Goal: Task Accomplishment & Management: Manage account settings

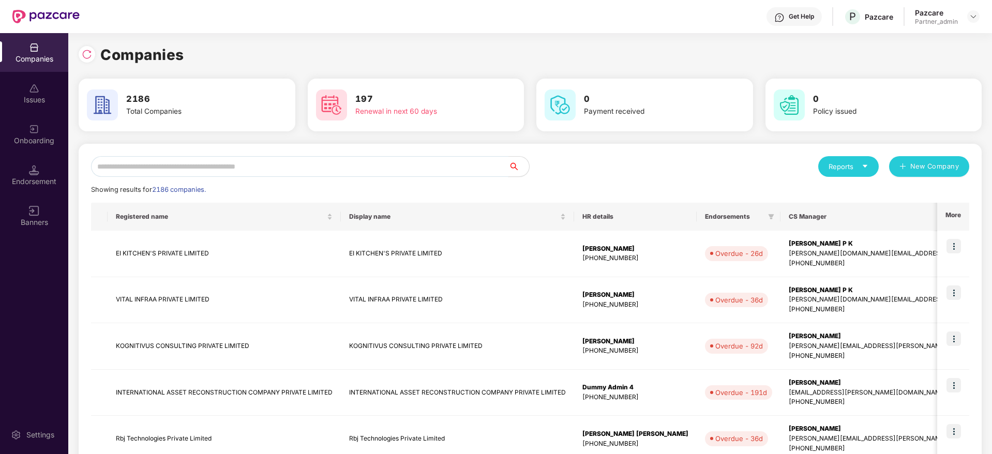
click at [218, 167] on input "text" at bounding box center [299, 166] width 417 height 21
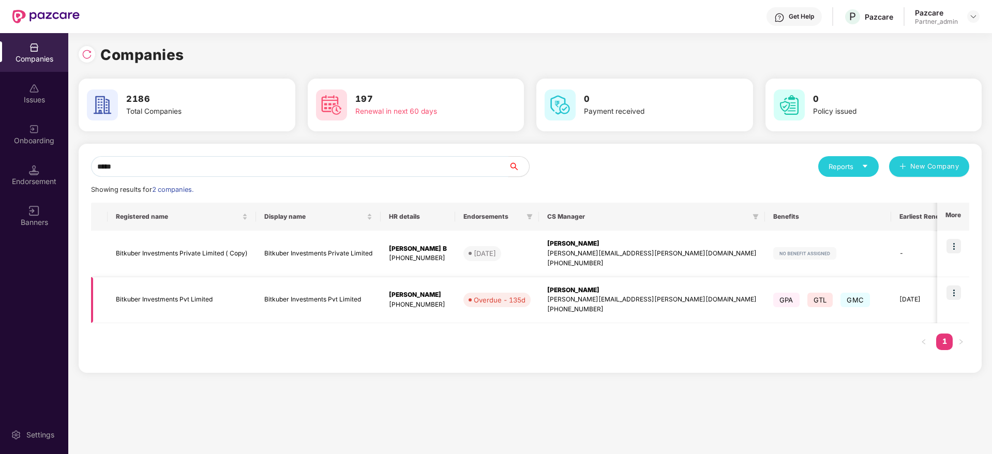
type input "*****"
click at [956, 294] on img at bounding box center [953, 292] width 14 height 14
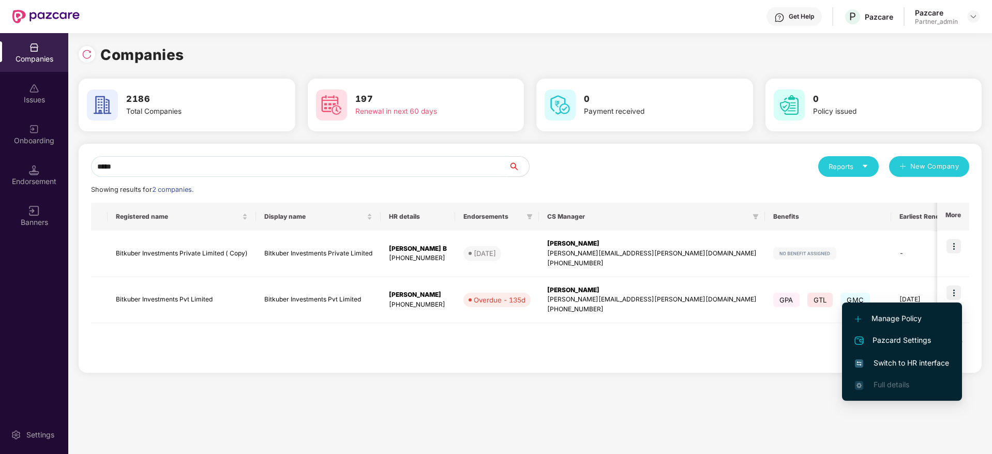
click at [892, 356] on li "Switch to HR interface" at bounding box center [902, 363] width 120 height 22
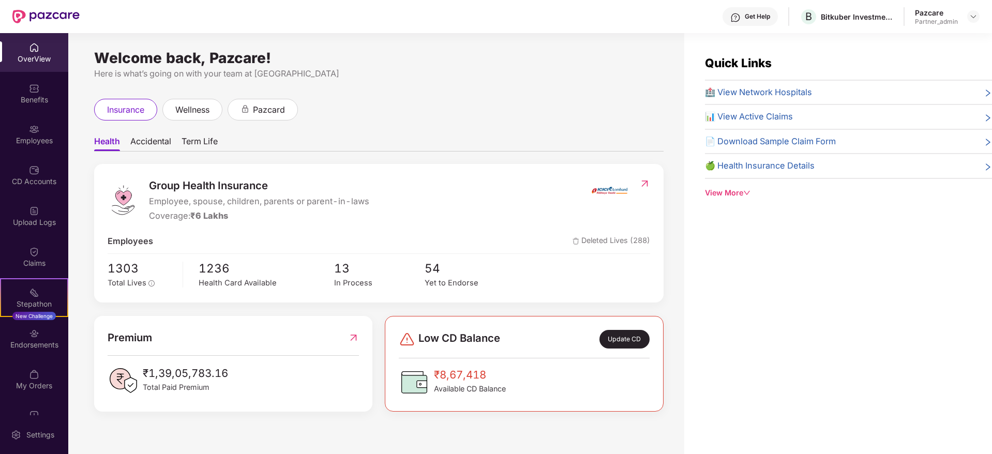
click at [35, 346] on div "Endorsements" at bounding box center [34, 345] width 68 height 10
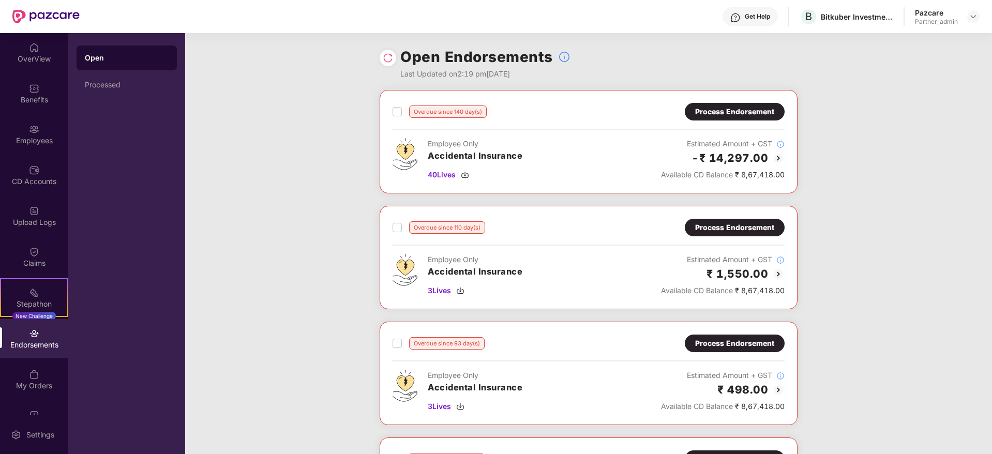
click at [388, 60] on img at bounding box center [388, 58] width 10 height 10
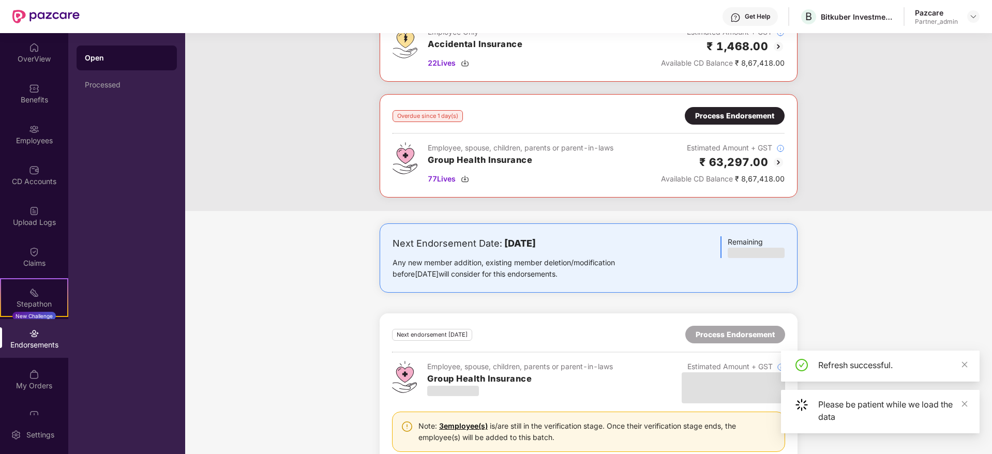
scroll to position [953, 0]
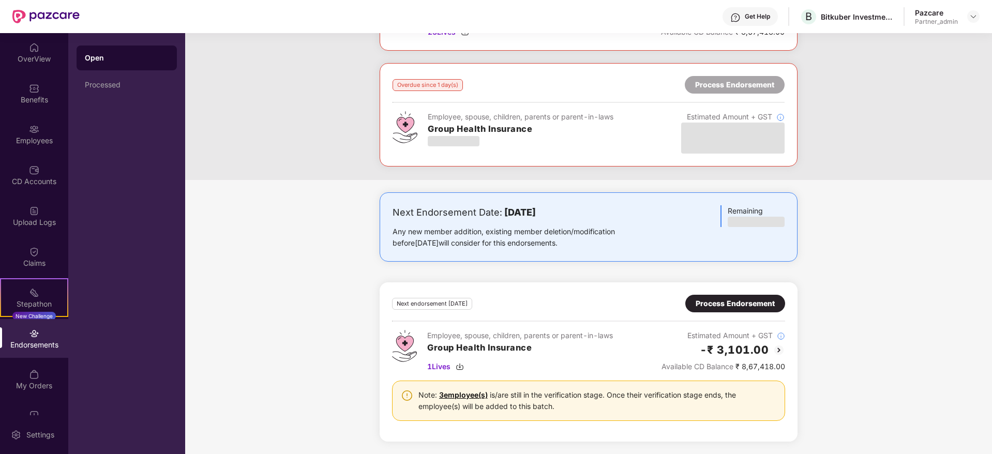
click at [704, 302] on div "Process Endorsement" at bounding box center [734, 303] width 79 height 11
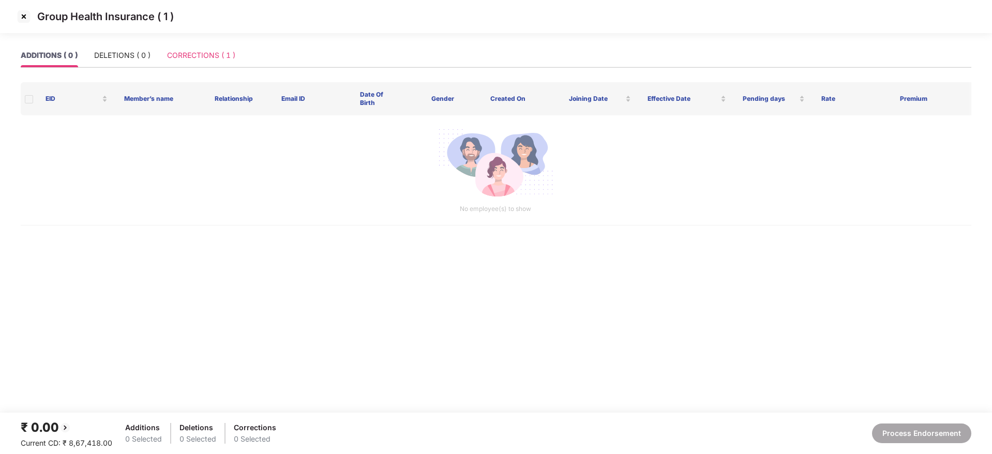
click at [201, 61] on div "CORRECTIONS ( 1 )" at bounding box center [201, 55] width 68 height 24
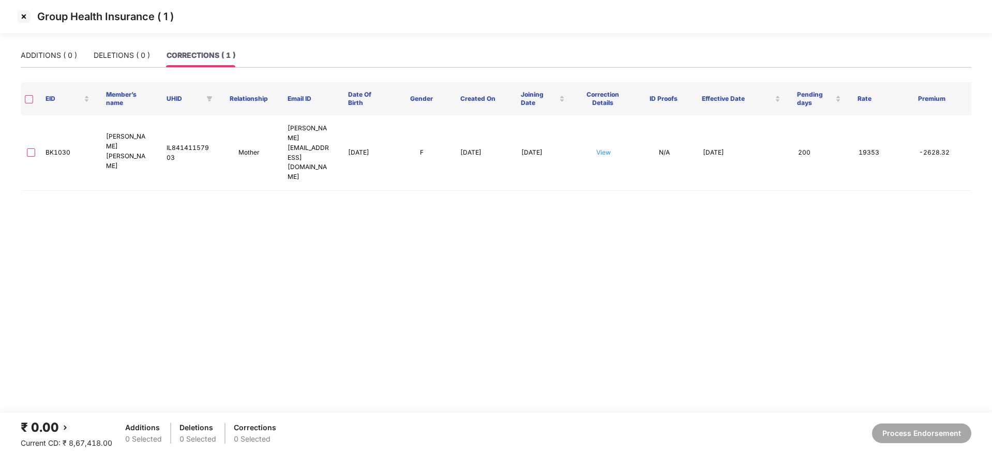
click at [24, 18] on img at bounding box center [24, 16] width 17 height 17
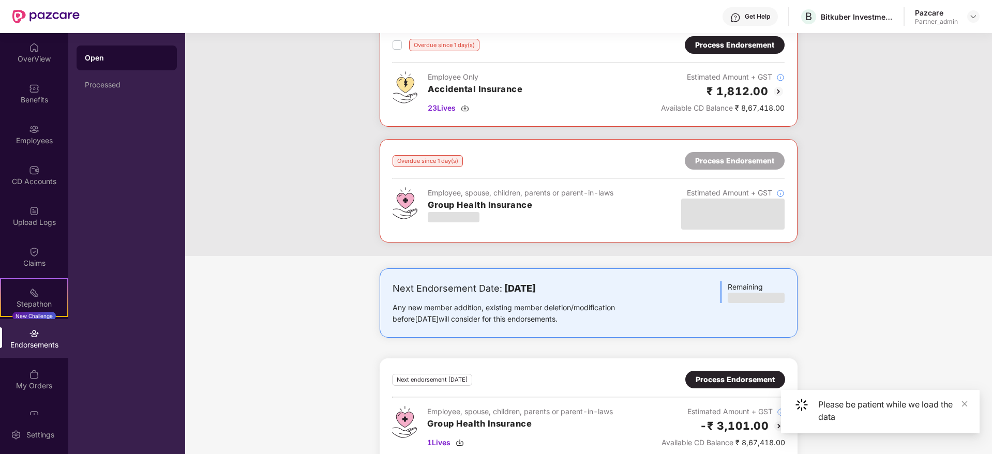
scroll to position [953, 0]
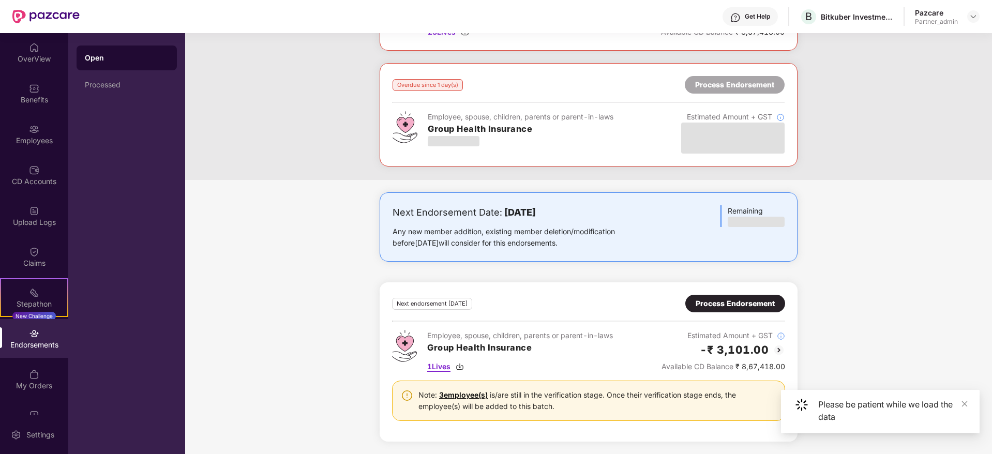
click at [460, 365] on img at bounding box center [459, 366] width 8 height 8
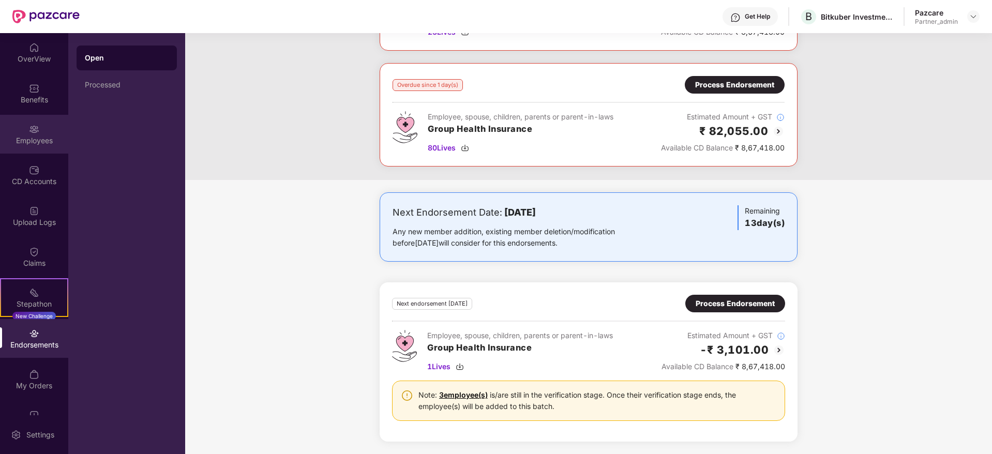
click at [24, 128] on div "Employees" at bounding box center [34, 134] width 68 height 39
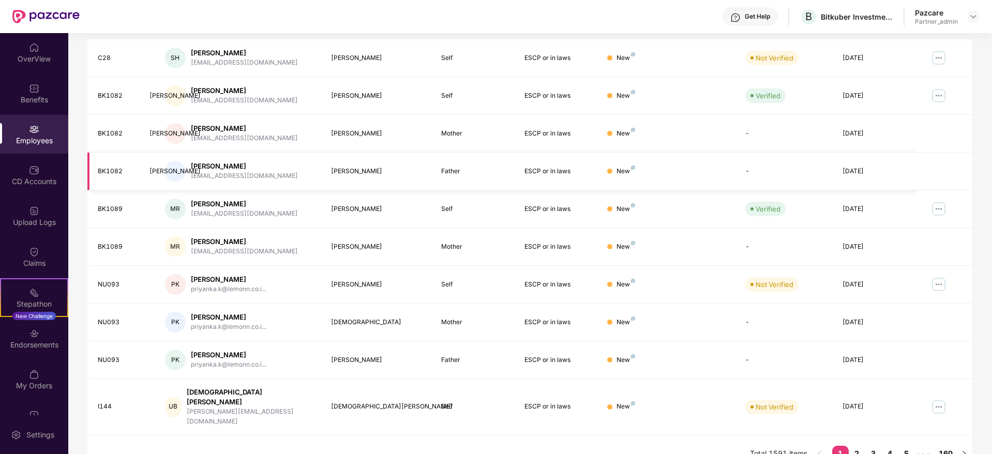
scroll to position [0, 0]
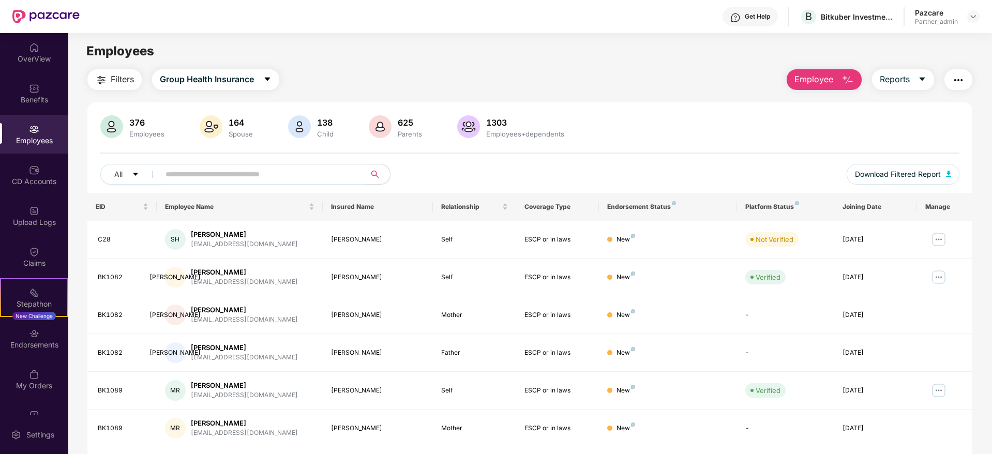
click at [327, 168] on input "text" at bounding box center [258, 174] width 186 height 16
paste input "******"
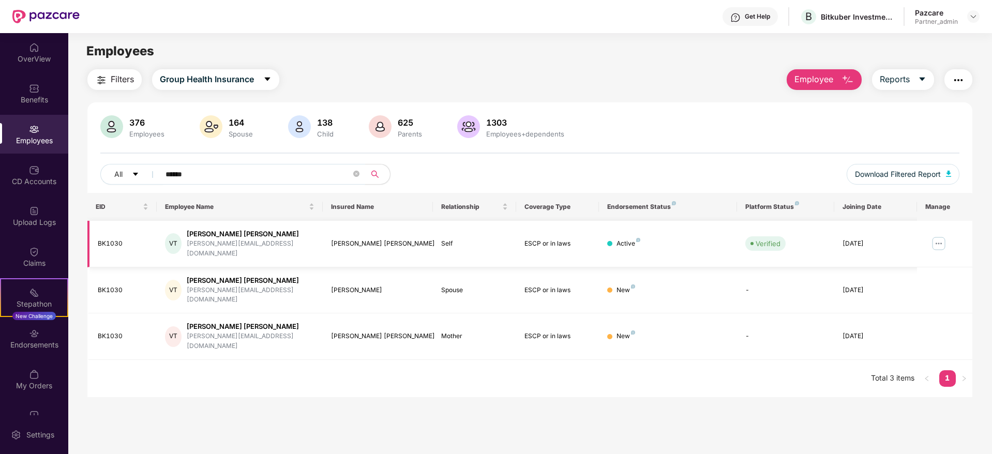
type input "******"
click at [936, 237] on img at bounding box center [938, 243] width 17 height 17
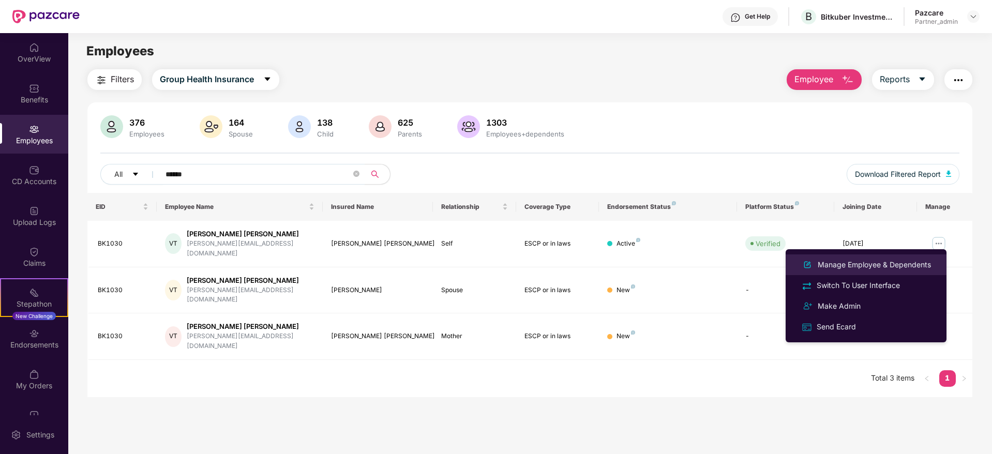
click at [903, 267] on div "Manage Employee & Dependents" at bounding box center [873, 264] width 117 height 11
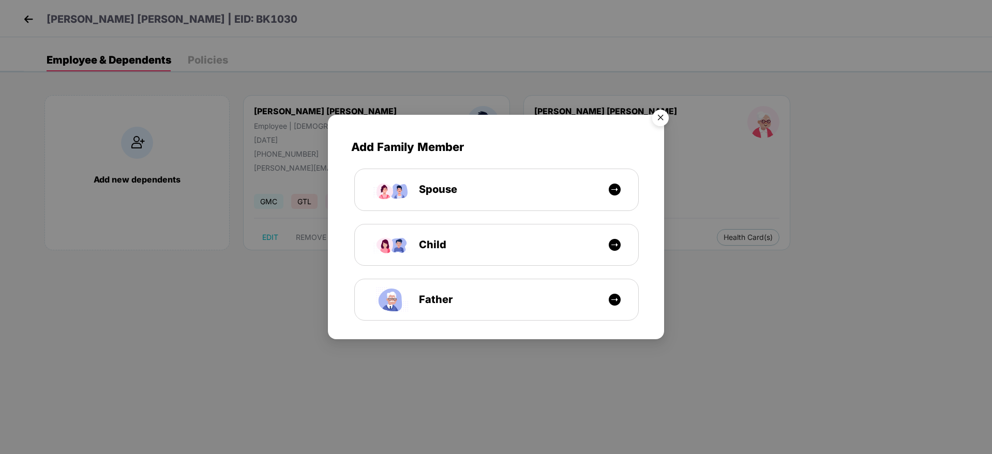
click at [663, 114] on img "Close" at bounding box center [660, 119] width 29 height 29
